Goal: Navigation & Orientation: Find specific page/section

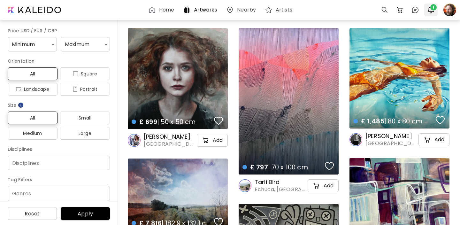
click at [431, 8] on span "1" at bounding box center [433, 7] width 6 height 6
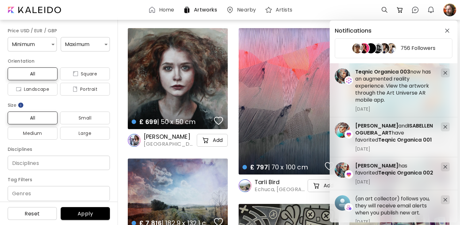
click at [233, 112] on div "Notifications 756 Followers [PERSON_NAME] and [PERSON_NAME] have favorited Teqn…" at bounding box center [230, 112] width 460 height 225
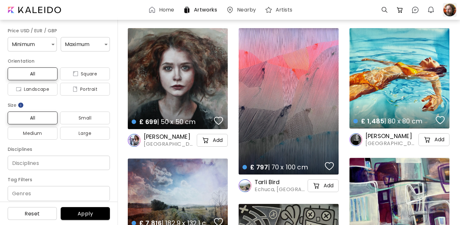
click at [449, 14] on div at bounding box center [450, 10] width 14 height 14
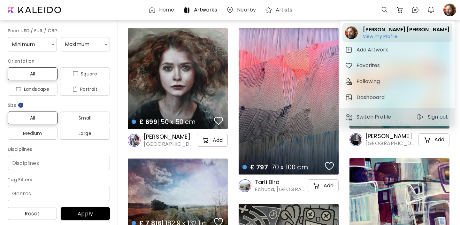
click at [389, 36] on h6 "View my Profile" at bounding box center [406, 37] width 86 height 6
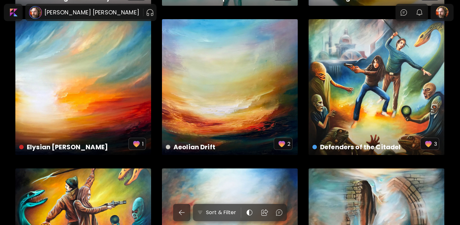
scroll to position [4183, 0]
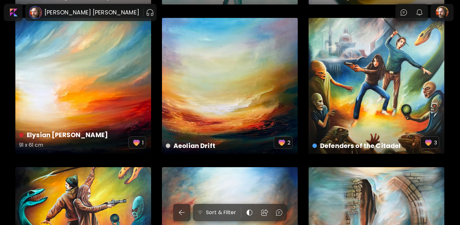
click at [125, 94] on div "Elysian Dawn 91 x 61 cm 1" at bounding box center [83, 86] width 136 height 136
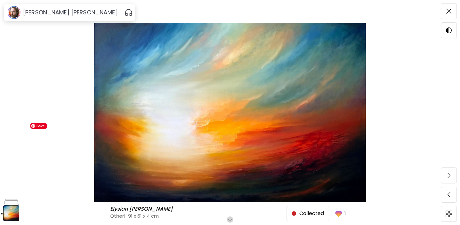
scroll to position [2, 0]
click at [432, 11] on div "Close" at bounding box center [427, 11] width 28 height 8
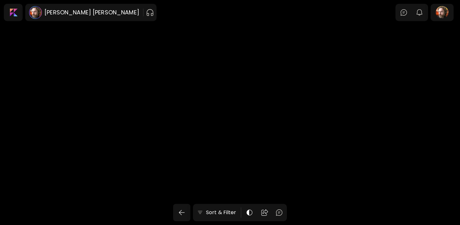
scroll to position [4183, 0]
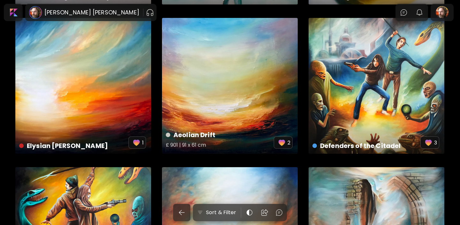
click at [248, 80] on div "Aeolian Drift £ 901 | 91 x 61 cm 2" at bounding box center [230, 86] width 136 height 136
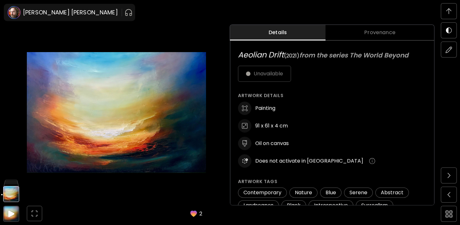
scroll to position [304, 0]
click at [443, 9] on span at bounding box center [448, 10] width 13 height 13
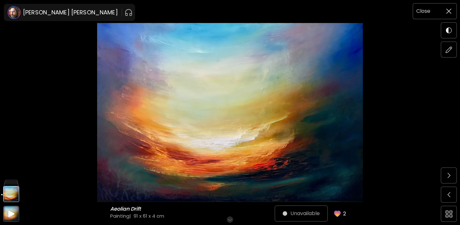
click at [426, 10] on h6 "Close" at bounding box center [423, 11] width 14 height 8
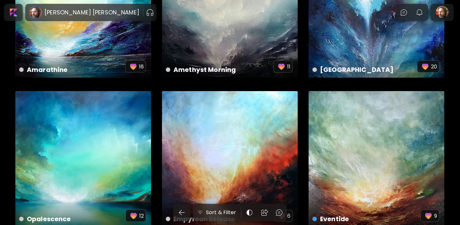
scroll to position [3216, 0]
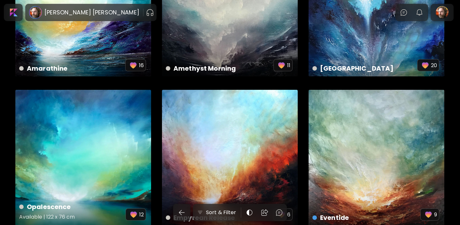
click at [123, 132] on div "Opalescence Available | 122 x 76 cm 12" at bounding box center [83, 158] width 136 height 136
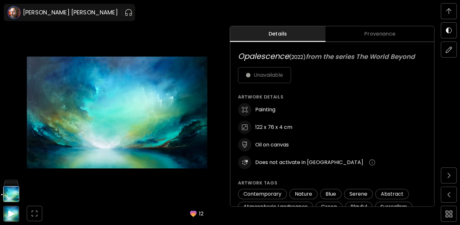
scroll to position [298, 0]
click at [446, 12] on img at bounding box center [448, 11] width 5 height 6
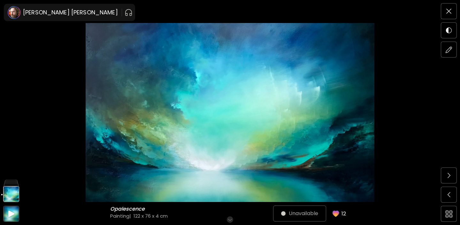
scroll to position [0, 0]
click at [432, 12] on div "Close" at bounding box center [427, 11] width 28 height 8
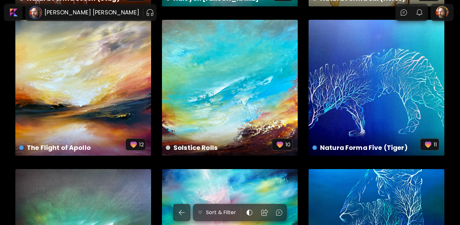
scroll to position [1939, 0]
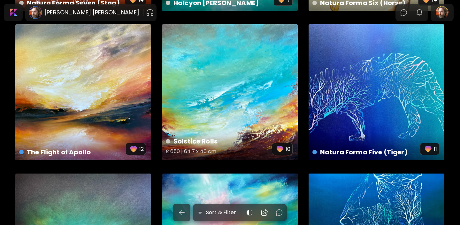
click at [208, 112] on div "Solstice Rolls £ 650 | 64.7 x 40 cm 10" at bounding box center [230, 92] width 136 height 136
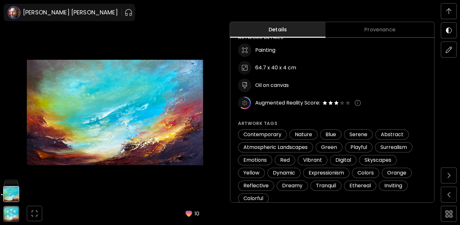
scroll to position [57, 0]
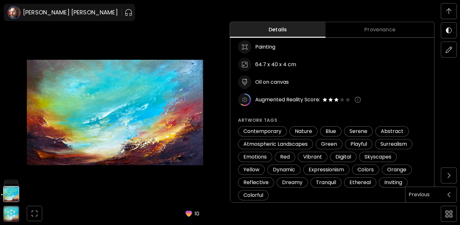
click at [448, 198] on span at bounding box center [448, 194] width 13 height 13
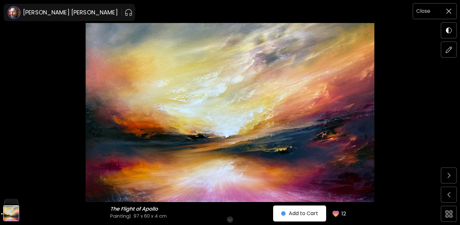
click at [442, 12] on span at bounding box center [448, 10] width 13 height 13
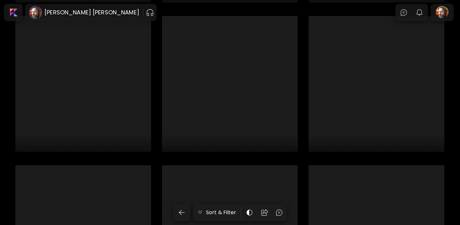
scroll to position [4791, 0]
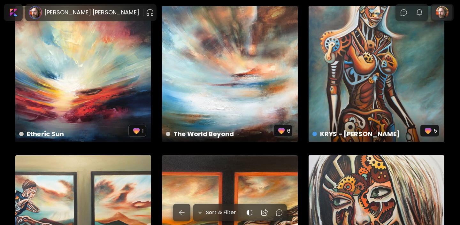
click at [442, 12] on div at bounding box center [442, 12] width 20 height 15
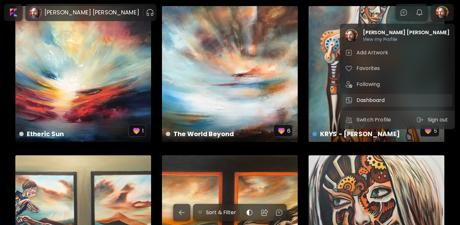
click at [371, 103] on h5 "Dashboard" at bounding box center [371, 100] width 30 height 8
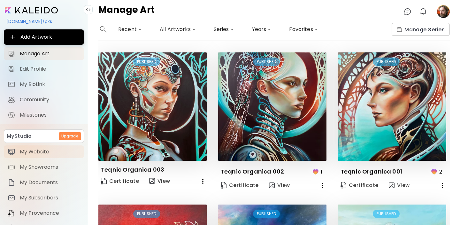
click at [39, 153] on span "My Website" at bounding box center [50, 151] width 60 height 6
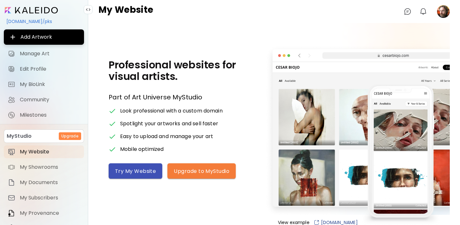
click at [128, 175] on button "Try My Website" at bounding box center [136, 170] width 54 height 15
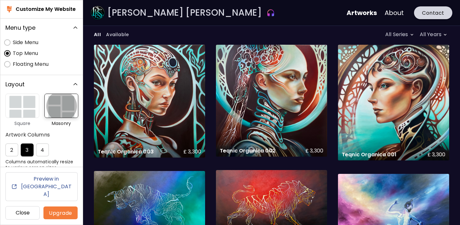
click at [63, 110] on img "button" at bounding box center [61, 106] width 34 height 24
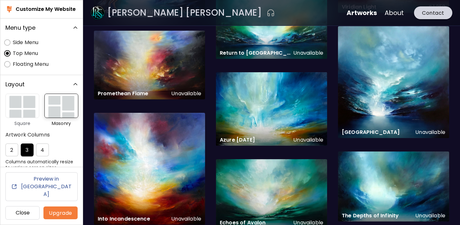
scroll to position [3039, 0]
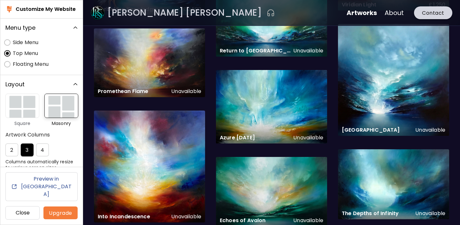
click at [26, 114] on img "button" at bounding box center [22, 106] width 34 height 24
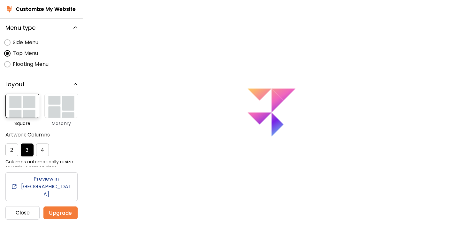
scroll to position [0, 0]
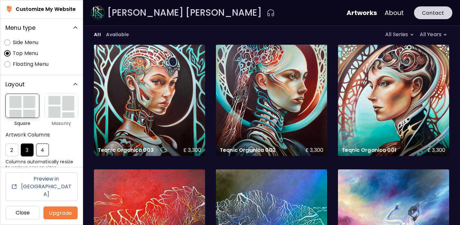
click at [41, 151] on span "4" at bounding box center [43, 150] width 6 height 7
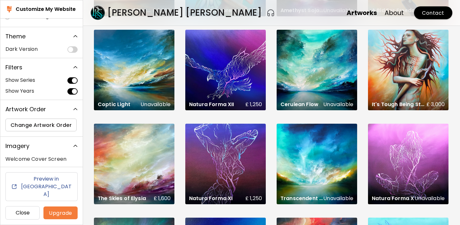
scroll to position [490, 0]
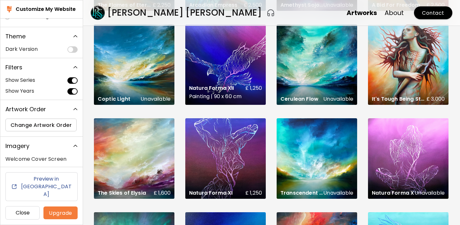
click at [219, 73] on div "Natura Forma XII £ 1,250 Painting | 90 x 60 cm" at bounding box center [225, 64] width 80 height 80
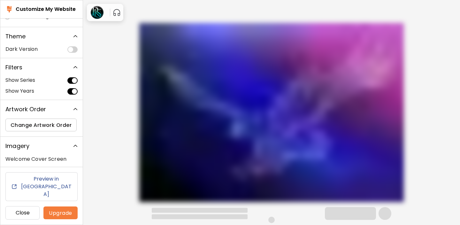
scroll to position [0, 0]
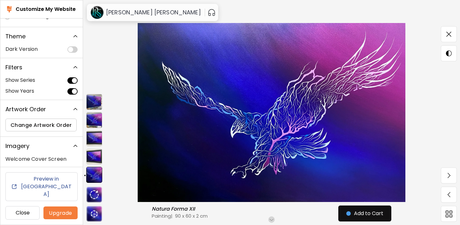
click at [95, 154] on img at bounding box center [94, 156] width 16 height 16
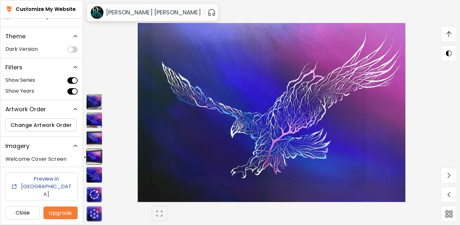
scroll to position [435, 0]
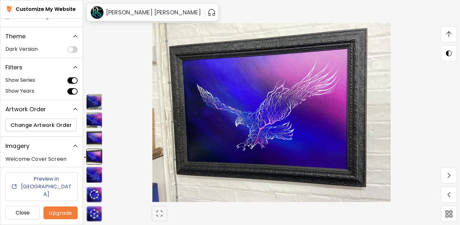
click at [94, 139] on img at bounding box center [94, 138] width 16 height 16
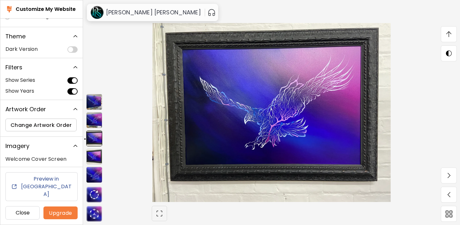
click at [95, 118] on img at bounding box center [94, 120] width 16 height 16
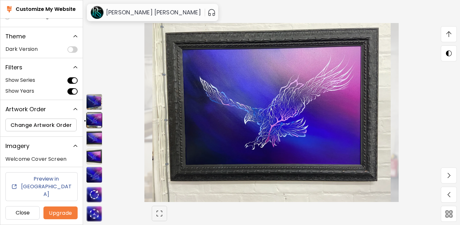
scroll to position [1324, 0]
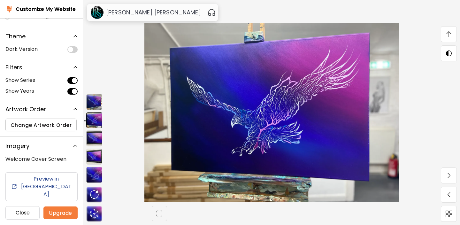
click at [95, 100] on img at bounding box center [94, 102] width 16 height 16
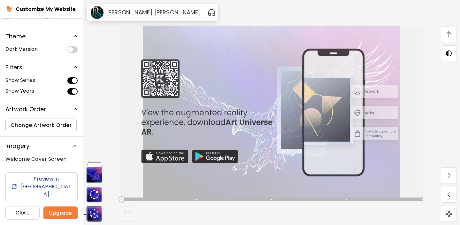
scroll to position [3380, 0]
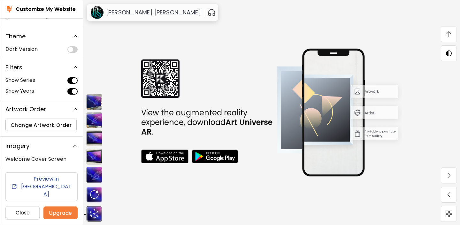
click at [95, 175] on img at bounding box center [94, 175] width 16 height 16
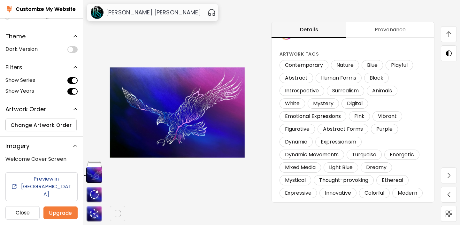
scroll to position [149, 0]
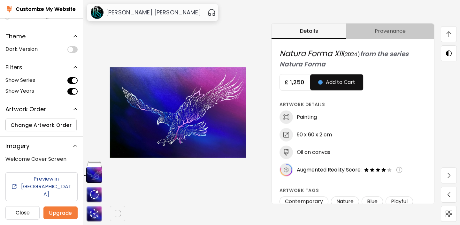
click at [381, 31] on span "Provenance" at bounding box center [390, 31] width 80 height 8
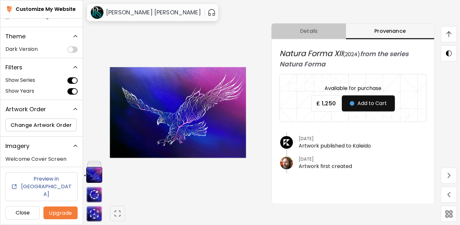
click at [309, 38] on button "Details" at bounding box center [308, 32] width 74 height 16
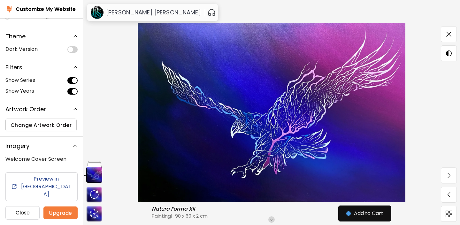
click at [265, 93] on img at bounding box center [271, 112] width 323 height 179
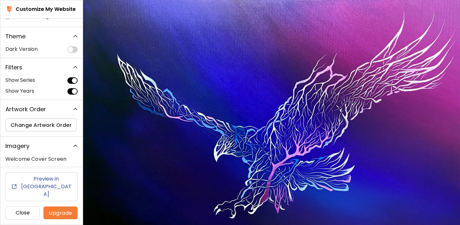
click at [265, 93] on img at bounding box center [271, 126] width 377 height 252
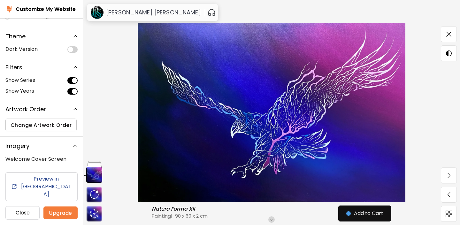
click at [265, 93] on img at bounding box center [271, 112] width 323 height 179
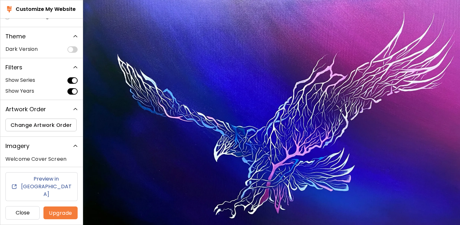
click at [355, 168] on img at bounding box center [271, 126] width 377 height 252
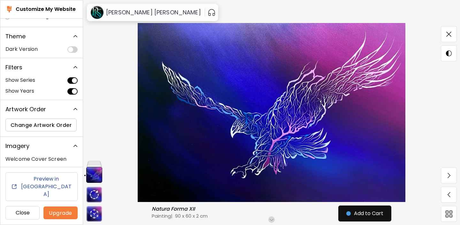
click at [355, 169] on img at bounding box center [271, 112] width 323 height 179
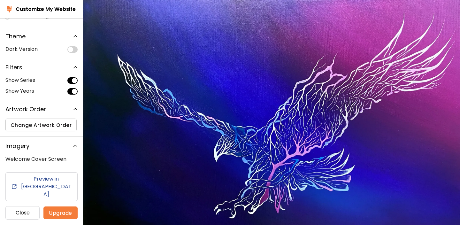
click at [355, 169] on img at bounding box center [271, 126] width 377 height 252
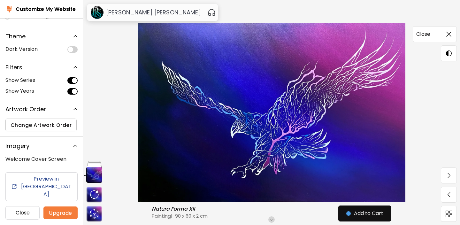
click at [448, 33] on img at bounding box center [448, 34] width 5 height 5
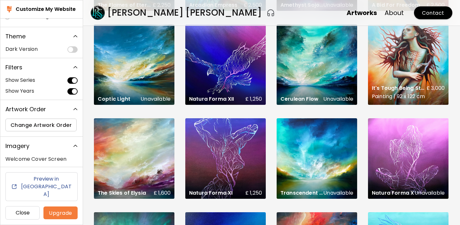
click at [415, 57] on div "It's Tough Being Strange £ 3,000 Painting | 92 x 122 cm" at bounding box center [408, 64] width 80 height 80
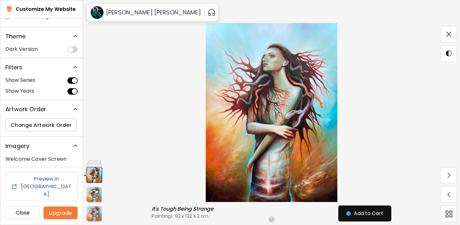
click at [288, 100] on img at bounding box center [271, 112] width 323 height 179
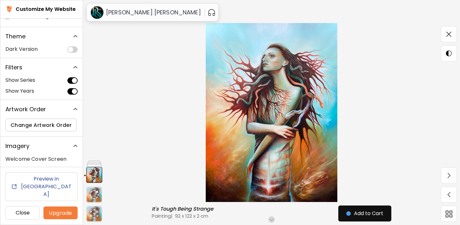
click at [58, 194] on h6 "Preview in New Tab" at bounding box center [46, 186] width 52 height 23
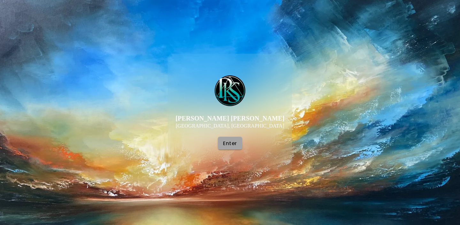
click at [232, 143] on span "Enter" at bounding box center [230, 143] width 14 height 7
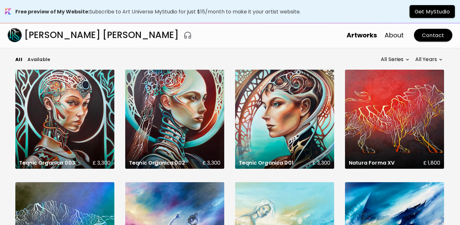
click at [396, 35] on link "About" at bounding box center [393, 35] width 19 height 10
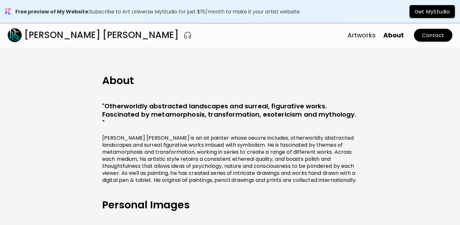
click at [363, 35] on link "Artworks" at bounding box center [361, 35] width 28 height 10
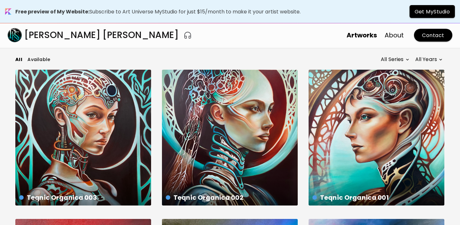
click at [407, 60] on body "Free preview of My Website: Subscribe to Art Universe MyStudio for just $15/mon…" at bounding box center [230, 112] width 460 height 225
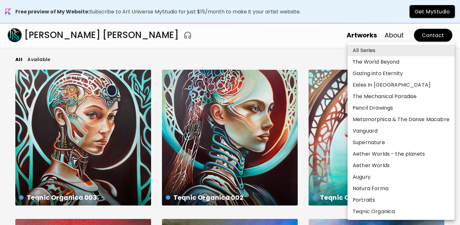
click at [368, 201] on li "Portraits" at bounding box center [400, 199] width 107 height 11
type input "*****"
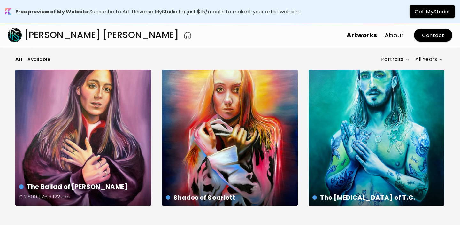
click at [95, 138] on div "The Ballad of [PERSON_NAME] £ 2,500 | 76 x 122 cm" at bounding box center [83, 138] width 136 height 136
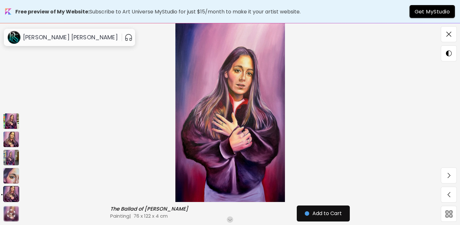
click at [11, 179] on img at bounding box center [11, 176] width 16 height 16
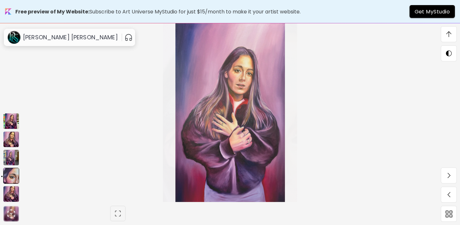
scroll to position [574, 0]
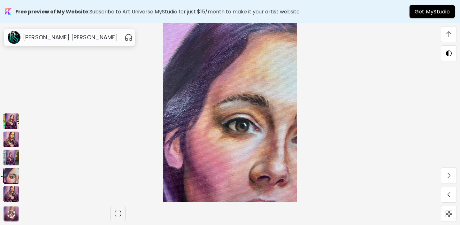
click at [12, 159] on img at bounding box center [11, 157] width 16 height 16
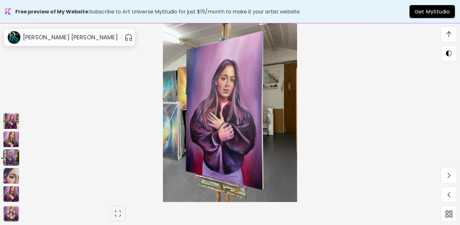
click at [14, 142] on img at bounding box center [11, 139] width 16 height 16
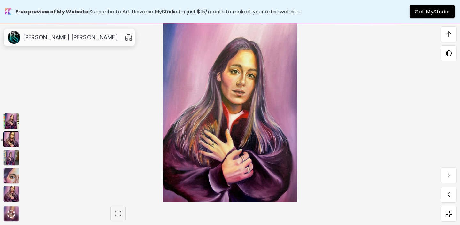
click at [11, 122] on img at bounding box center [11, 121] width 16 height 16
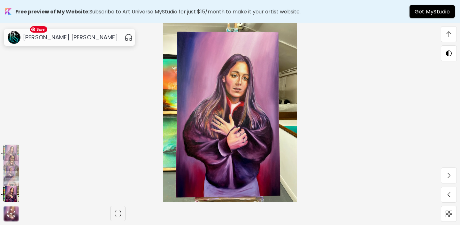
click at [244, 90] on img at bounding box center [230, 112] width 406 height 179
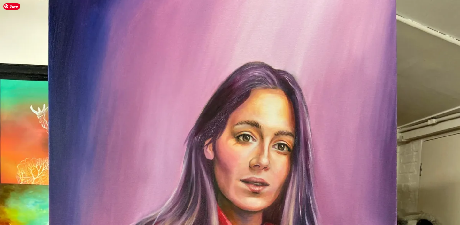
scroll to position [43, 0]
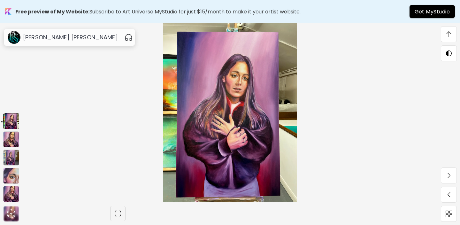
click at [11, 176] on img at bounding box center [11, 176] width 16 height 16
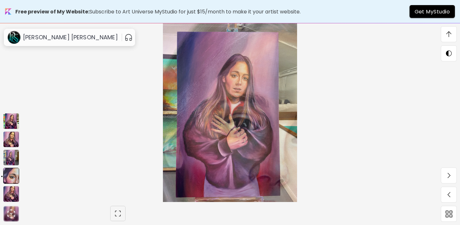
scroll to position [1770, 0]
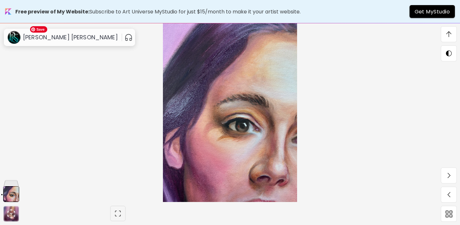
click at [227, 120] on img at bounding box center [230, 112] width 406 height 179
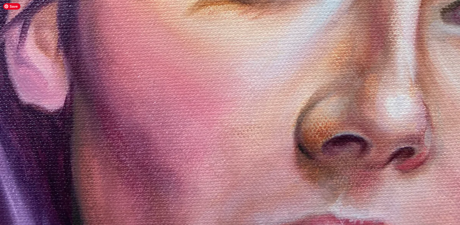
scroll to position [388, 0]
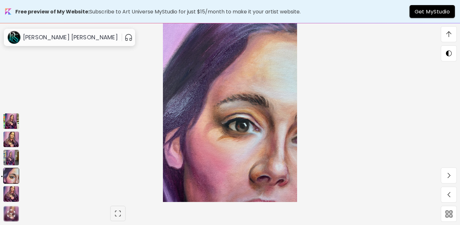
click at [11, 140] on img at bounding box center [11, 139] width 16 height 16
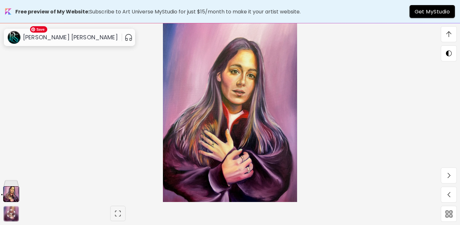
click at [236, 90] on img at bounding box center [230, 112] width 406 height 179
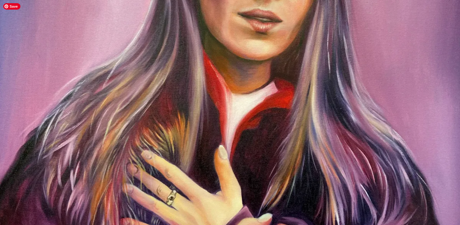
scroll to position [220, 0]
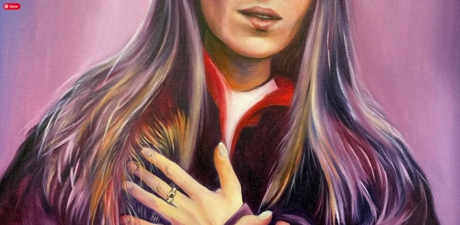
click at [247, 45] on img at bounding box center [230, 86] width 460 height 613
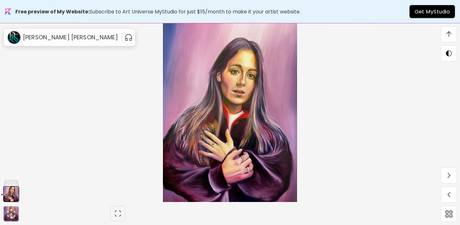
click at [443, 34] on span at bounding box center [448, 33] width 13 height 13
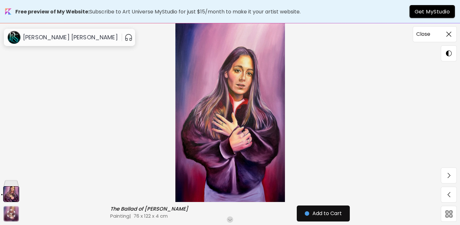
click at [431, 35] on div "Close" at bounding box center [427, 34] width 28 height 8
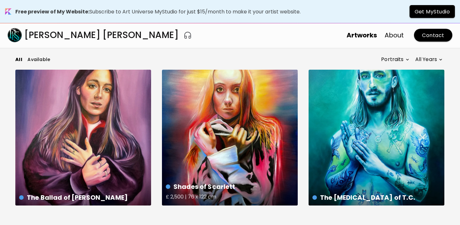
click at [244, 109] on div "Shades of Scarlett £ 2,500 | 76 x 122 cm" at bounding box center [230, 138] width 136 height 136
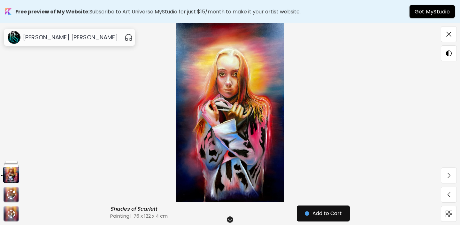
click at [227, 82] on img at bounding box center [230, 112] width 406 height 179
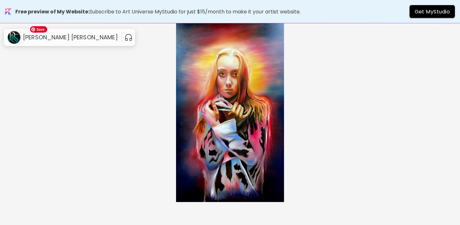
click at [80, 118] on img at bounding box center [230, 112] width 406 height 179
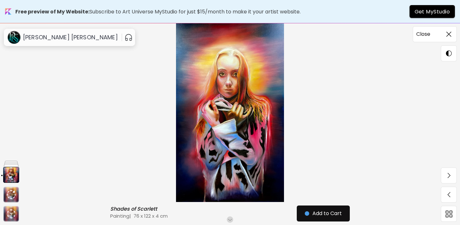
click at [445, 32] on span at bounding box center [448, 33] width 13 height 13
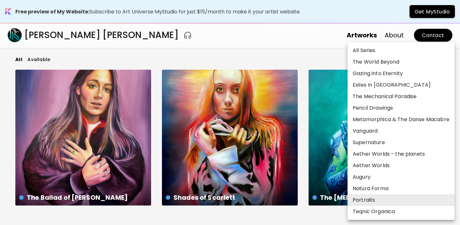
click at [407, 58] on body "Free preview of My Website: Subscribe to Art Universe MyStudio for just $15/mon…" at bounding box center [230, 112] width 460 height 225
click at [387, 210] on li "Teqnic Organica" at bounding box center [400, 211] width 107 height 11
type input "**********"
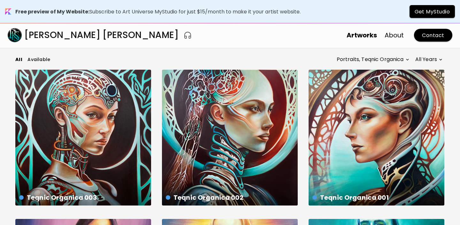
click at [356, 58] on body "**********" at bounding box center [230, 112] width 460 height 225
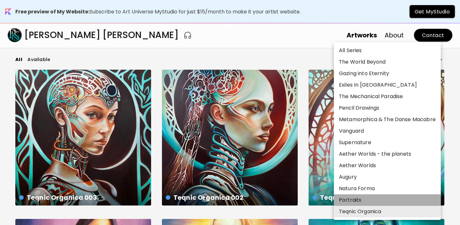
click at [352, 199] on li "Portraits" at bounding box center [387, 199] width 107 height 11
type input "*****"
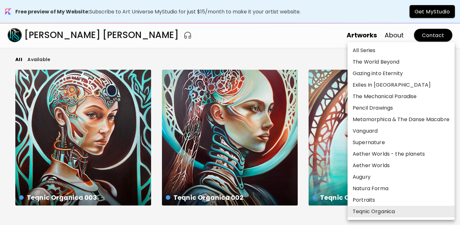
click at [407, 59] on body "Free preview of My Website: Subscribe to Art Universe MyStudio for just $15/mon…" at bounding box center [230, 112] width 460 height 225
click at [394, 54] on li "All Series" at bounding box center [400, 50] width 107 height 11
type input "*"
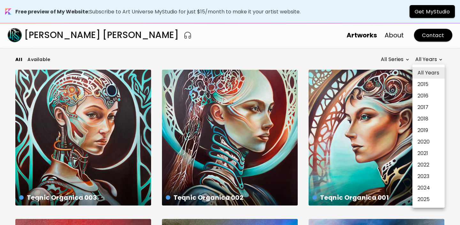
click at [433, 58] on body "Free preview of My Website: Subscribe to Art Universe MyStudio for just $15/mon…" at bounding box center [230, 112] width 460 height 225
click at [430, 195] on li "2025" at bounding box center [428, 199] width 32 height 11
type input "****"
